Goal: Information Seeking & Learning: Learn about a topic

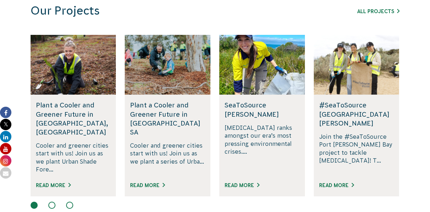
scroll to position [462, 0]
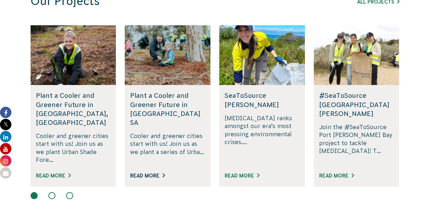
click at [160, 173] on link "Read More" at bounding box center [147, 176] width 35 height 6
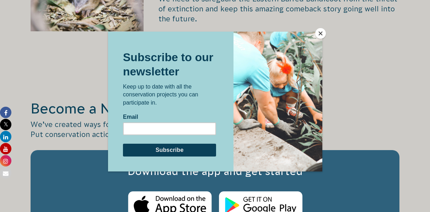
scroll to position [1137, 0]
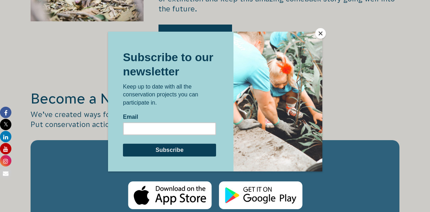
click at [321, 33] on button "Close" at bounding box center [320, 33] width 11 height 11
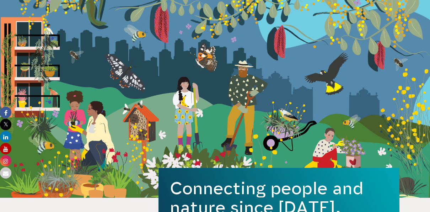
scroll to position [0, 0]
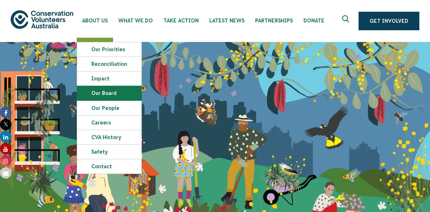
click at [100, 92] on link "Our Board" at bounding box center [109, 93] width 64 height 14
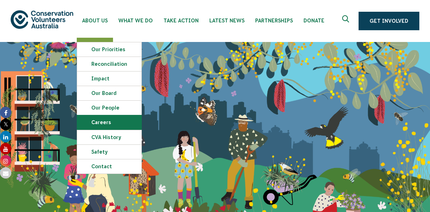
click at [108, 124] on link "Careers" at bounding box center [109, 122] width 64 height 14
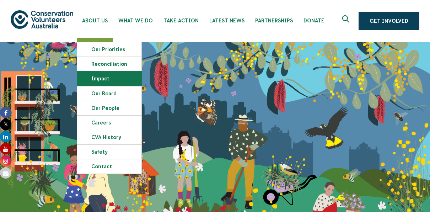
click at [110, 80] on link "Impact" at bounding box center [109, 78] width 64 height 14
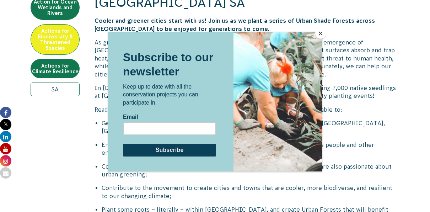
scroll to position [284, 0]
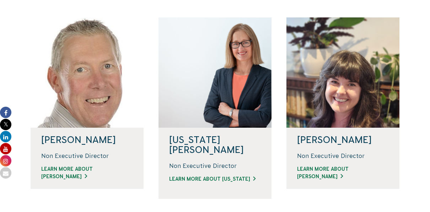
scroll to position [178, 0]
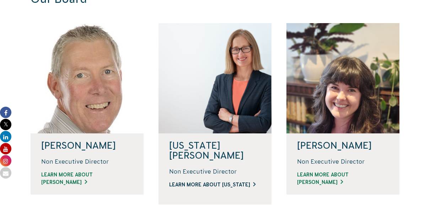
click at [222, 181] on link "LEARN MORE ABOUT VIRGINIA" at bounding box center [215, 184] width 92 height 7
click at [322, 173] on link "LEARN MORE ABOUT JODI" at bounding box center [343, 178] width 92 height 15
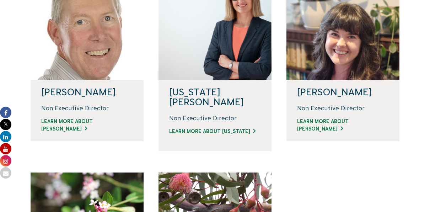
scroll to position [284, 0]
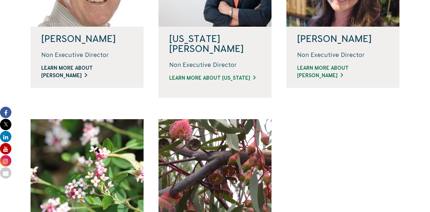
click at [90, 65] on link "LEARN MORE ABOUT DAVID" at bounding box center [87, 71] width 92 height 15
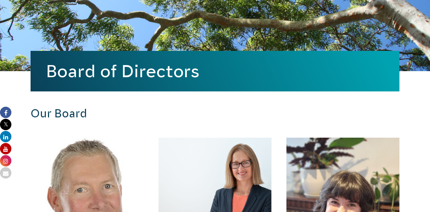
scroll to position [0, 0]
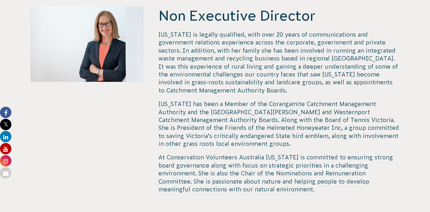
scroll to position [213, 0]
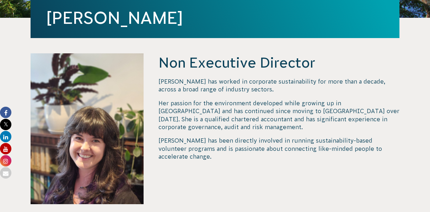
scroll to position [213, 0]
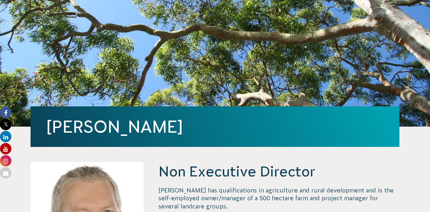
scroll to position [71, 0]
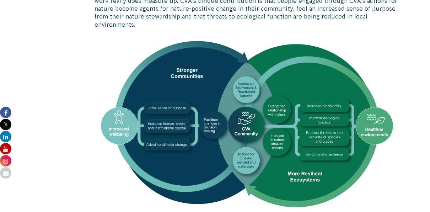
scroll to position [427, 0]
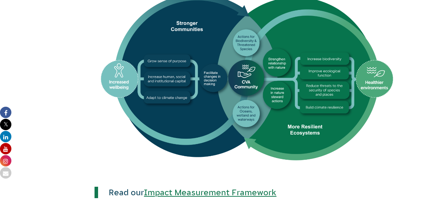
click at [175, 188] on link "Impact Measurement Framework" at bounding box center [210, 192] width 133 height 9
